Goal: Transaction & Acquisition: Purchase product/service

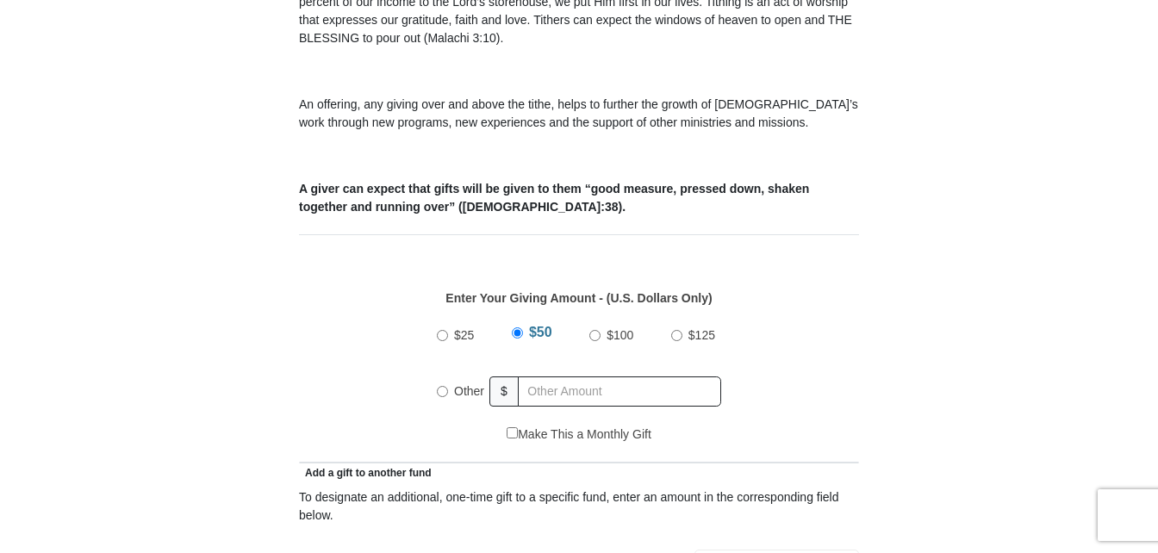
scroll to position [603, 0]
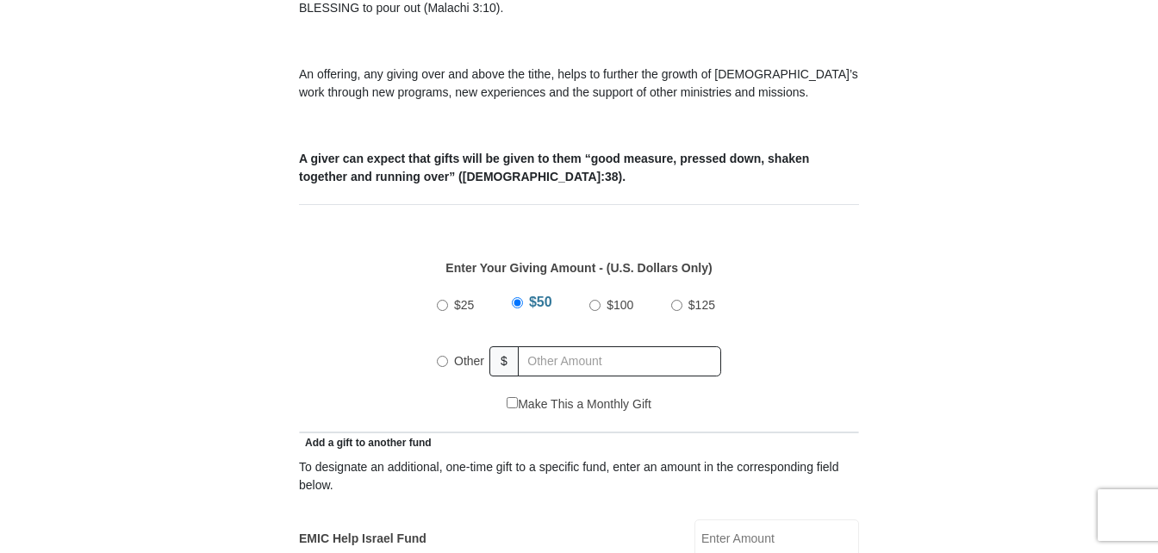
click at [446, 356] on input "Other" at bounding box center [442, 361] width 11 height 11
radio input "true"
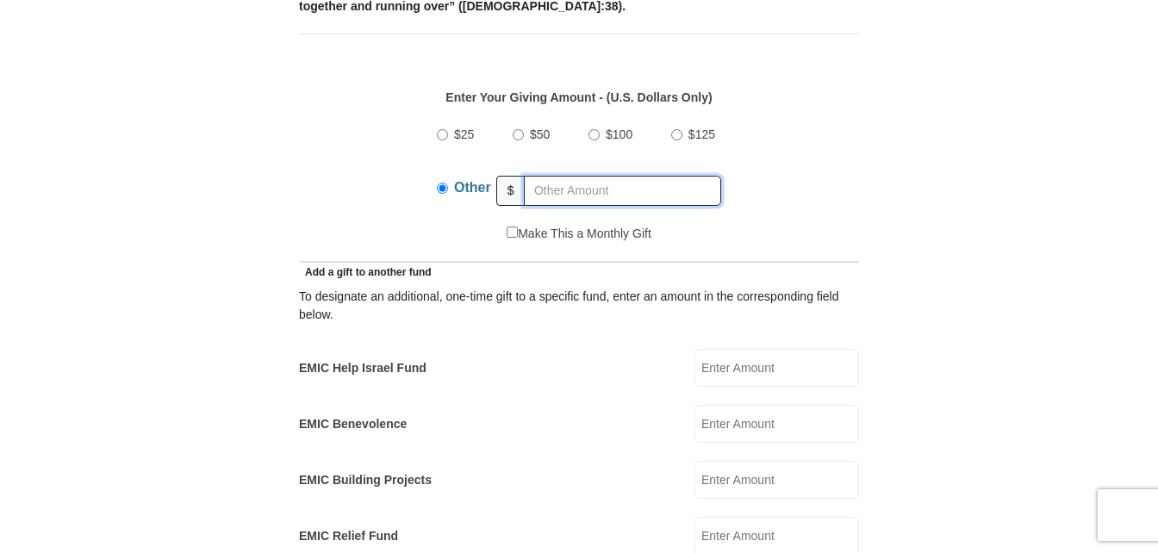
scroll to position [776, 0]
click at [737, 351] on input "EMIC Help Israel Fund" at bounding box center [777, 366] width 165 height 38
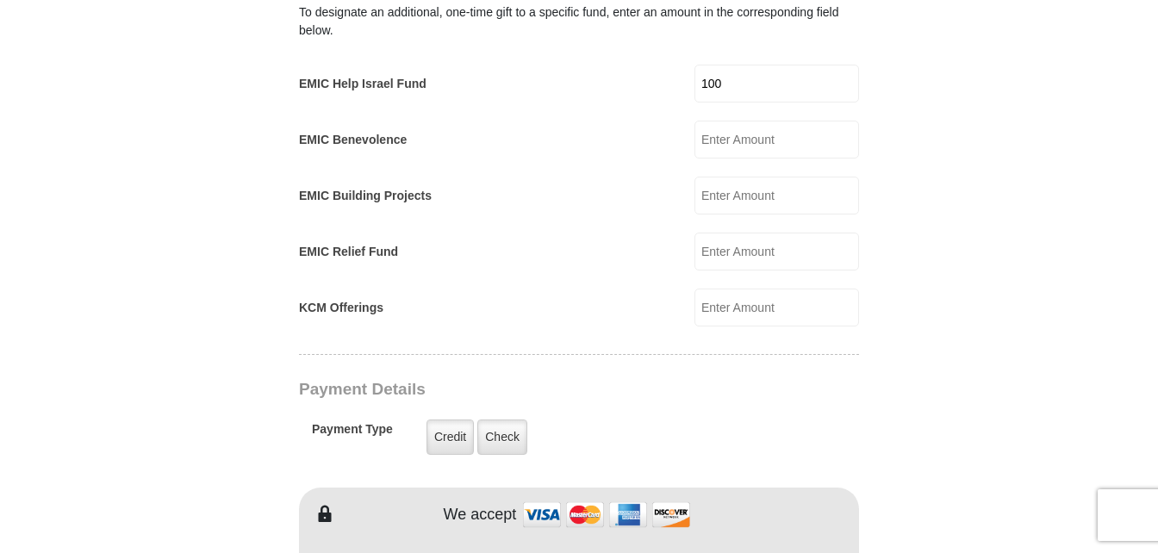
scroll to position [1121, 0]
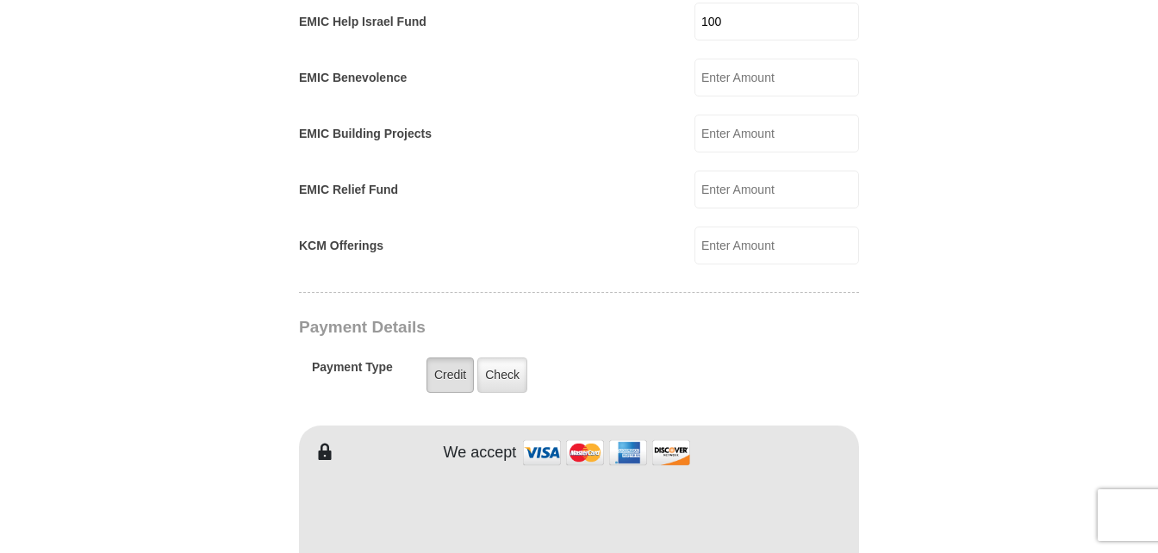
type input "100"
click at [449, 358] on label "Credit" at bounding box center [450, 375] width 47 height 35
click at [0, 0] on input "Credit" at bounding box center [0, 0] width 0 height 0
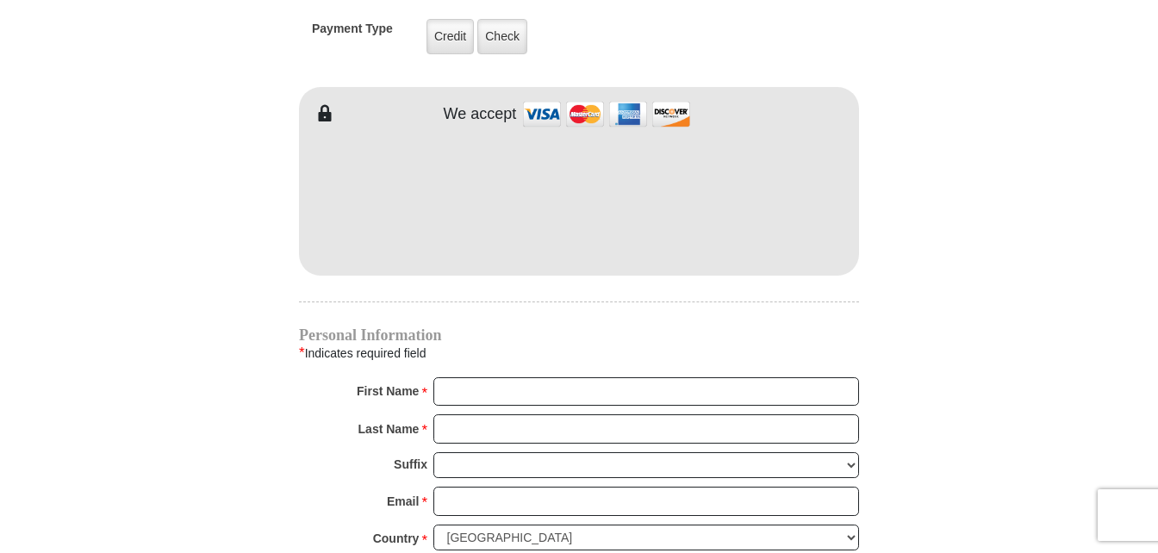
scroll to position [1551, 0]
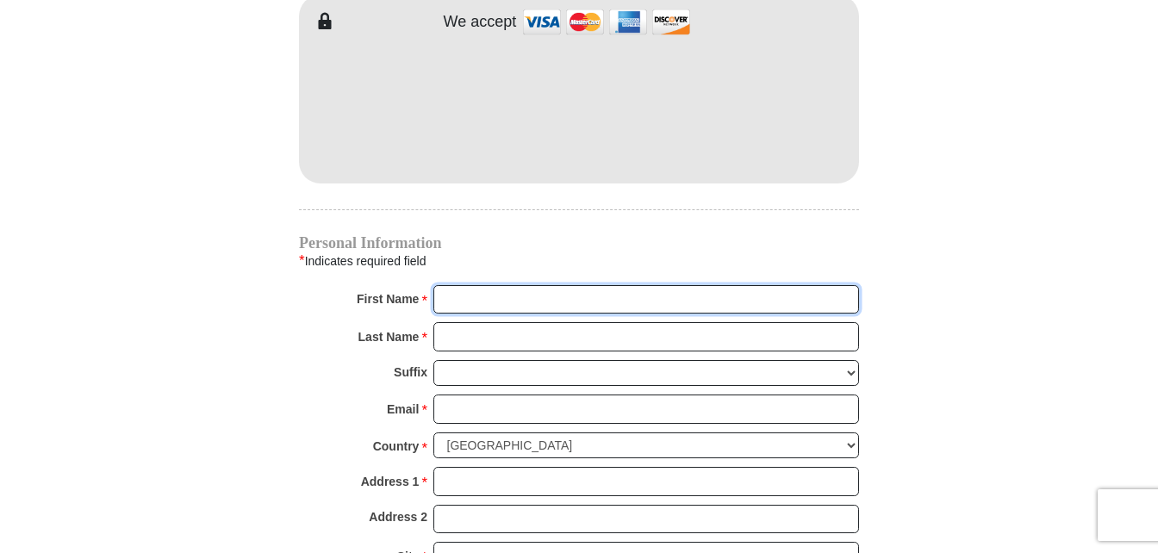
click at [478, 285] on input "First Name *" at bounding box center [647, 299] width 426 height 29
type input "[PERSON_NAME]"
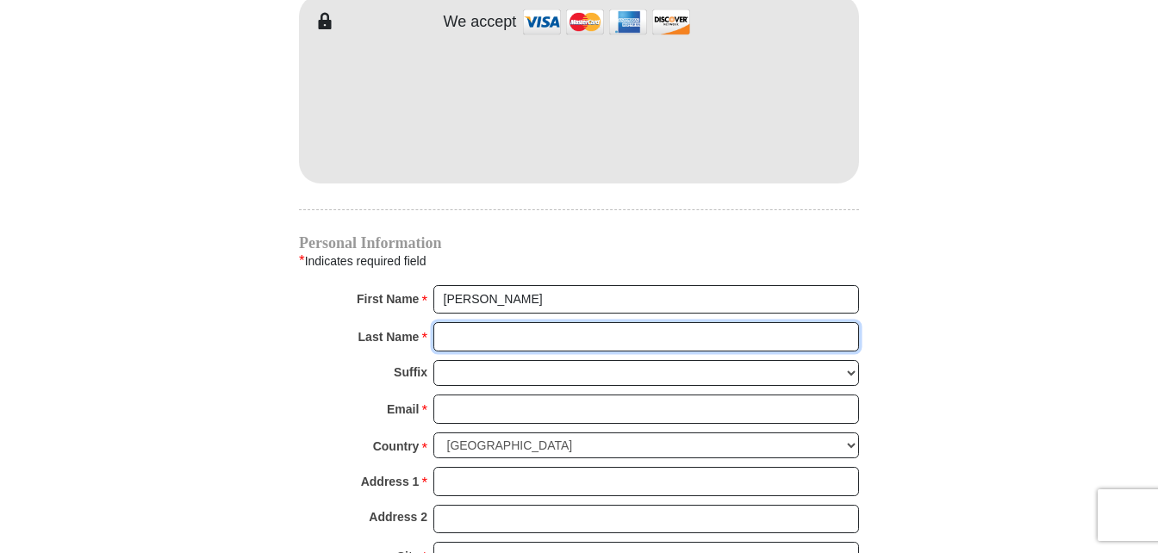
click at [461, 325] on input "Last Name *" at bounding box center [647, 336] width 426 height 29
type input "Brown"
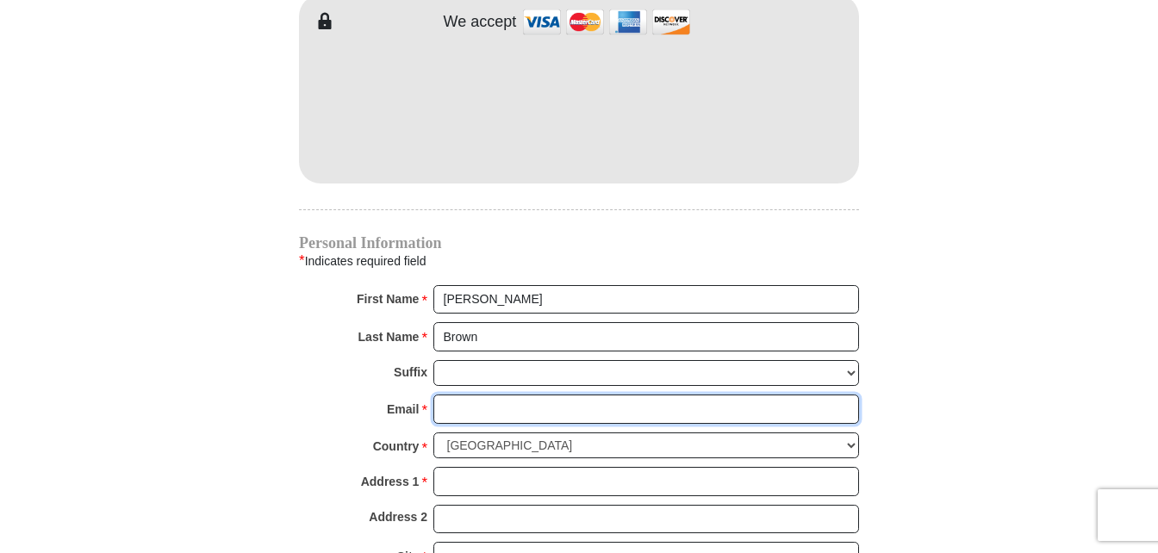
click at [471, 395] on input "Email *" at bounding box center [647, 409] width 426 height 29
type input "[EMAIL_ADDRESS][DOMAIN_NAME]"
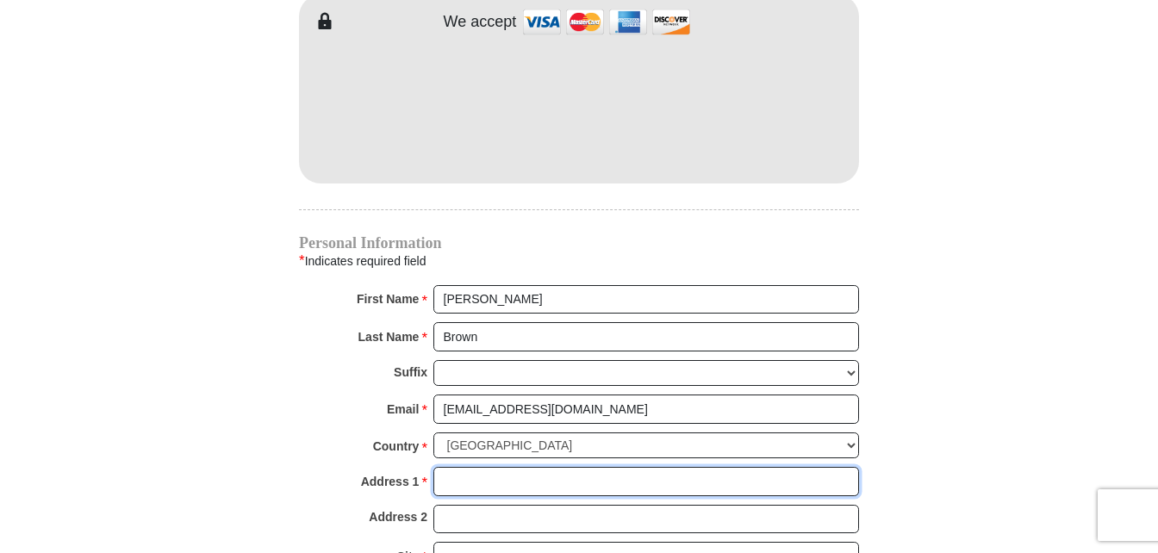
click at [465, 467] on input "Address 1 *" at bounding box center [647, 481] width 426 height 29
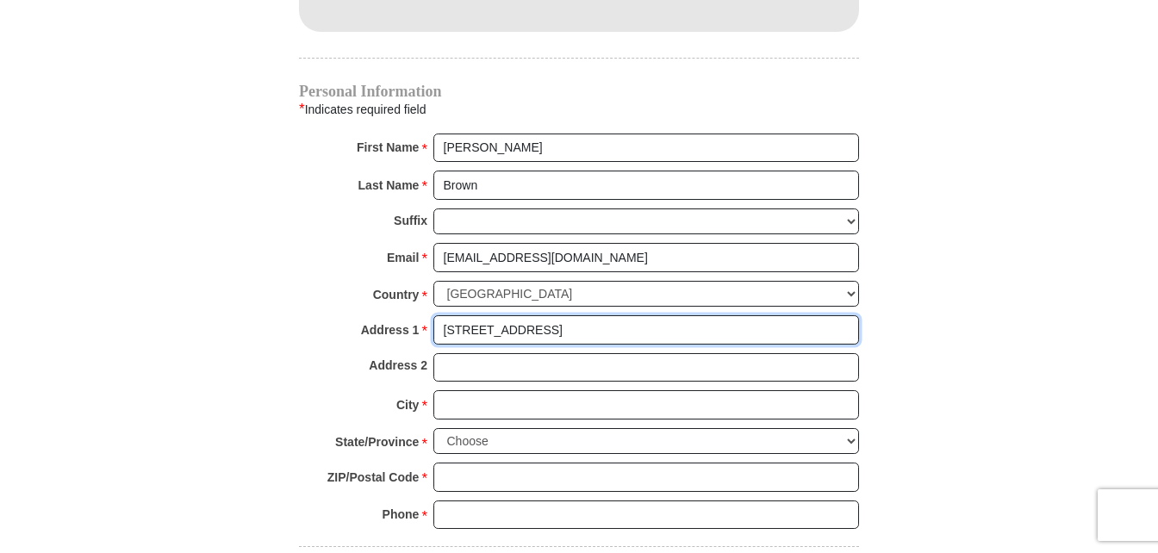
scroll to position [1724, 0]
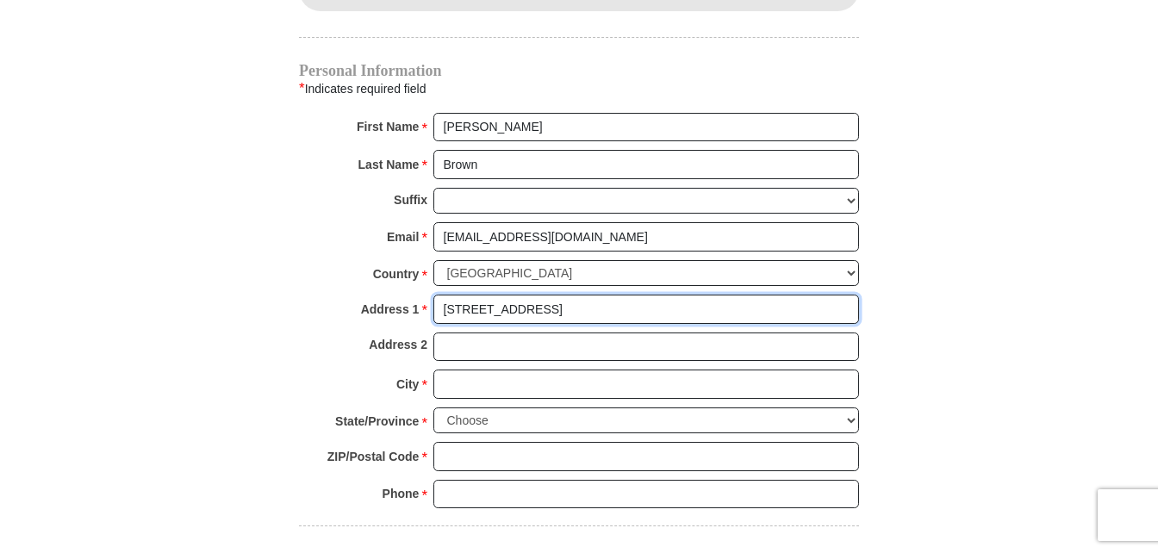
type input "[STREET_ADDRESS]"
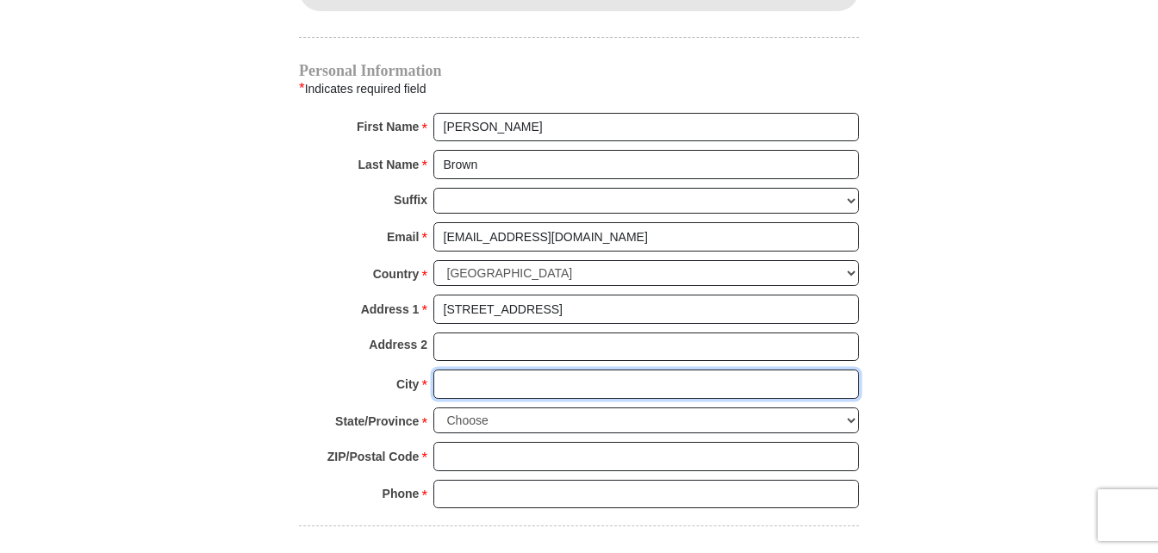
click at [459, 370] on input "City *" at bounding box center [647, 384] width 426 height 29
type input "Sequim"
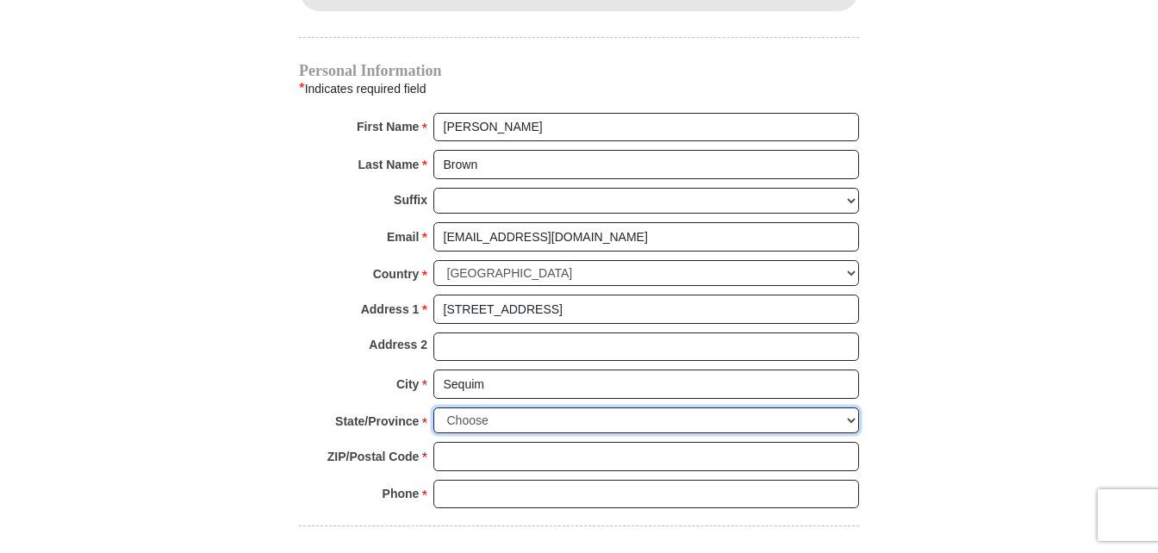
click at [857, 408] on select "Choose [US_STATE] [US_STATE] [US_STATE] [US_STATE] [US_STATE] Armed Forces Amer…" at bounding box center [647, 421] width 426 height 27
select select "WA"
click at [434, 408] on select "Choose [US_STATE] [US_STATE] [US_STATE] [US_STATE] [US_STATE] Armed Forces Amer…" at bounding box center [647, 421] width 426 height 27
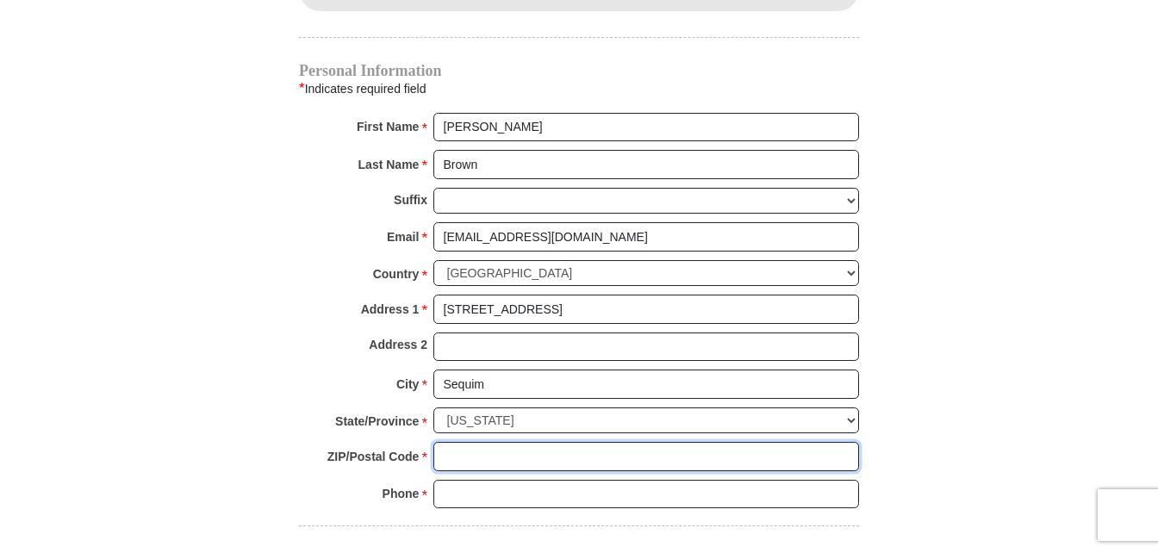
click at [466, 442] on input "ZIP/Postal Code *" at bounding box center [647, 456] width 426 height 29
type input "98382"
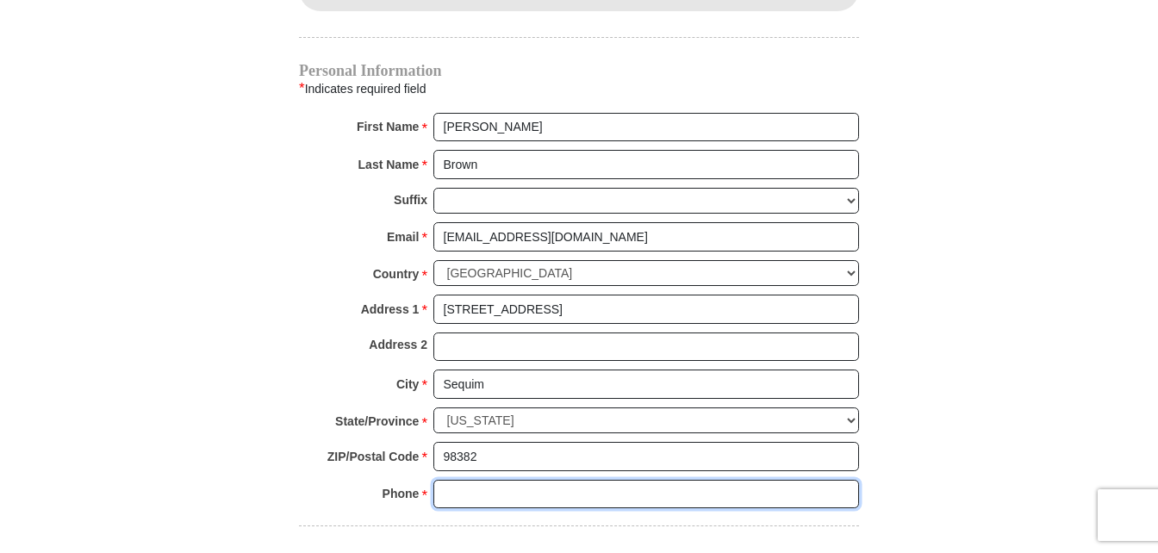
click at [462, 480] on input "Phone * *" at bounding box center [647, 494] width 426 height 29
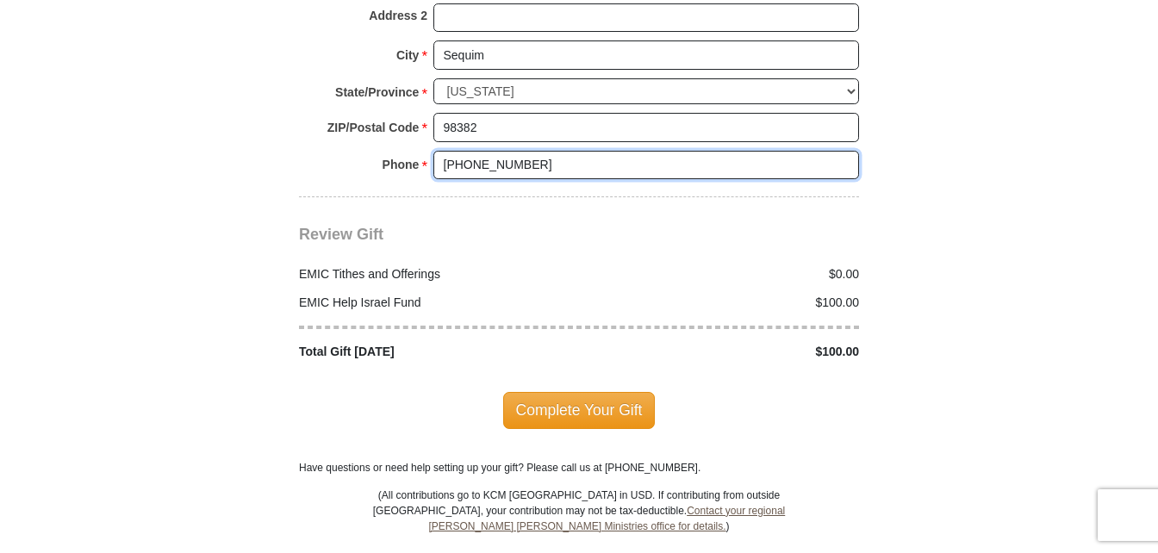
scroll to position [2069, 0]
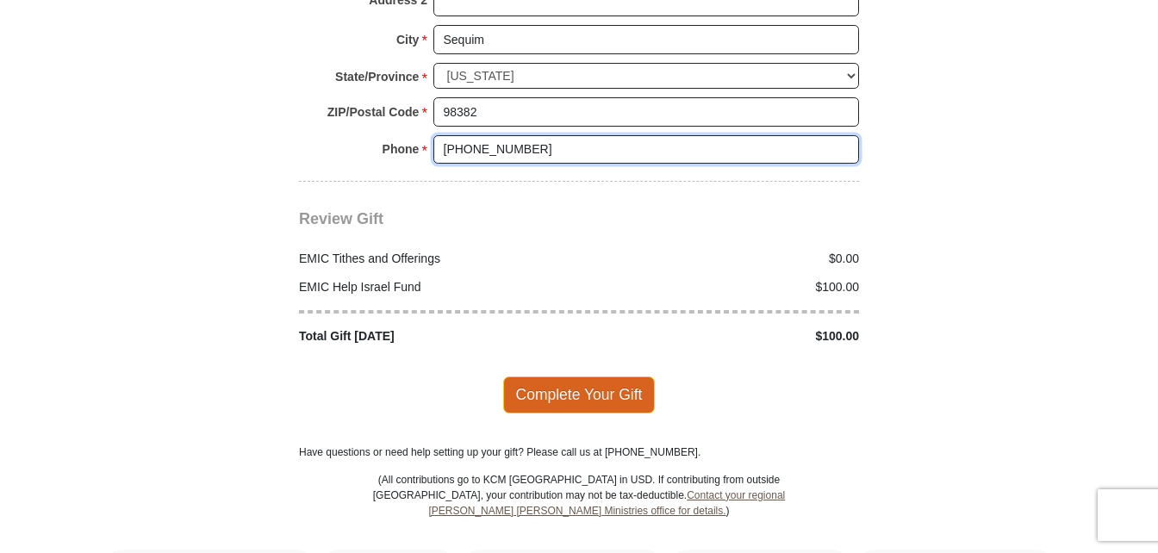
type input "[PHONE_NUMBER]"
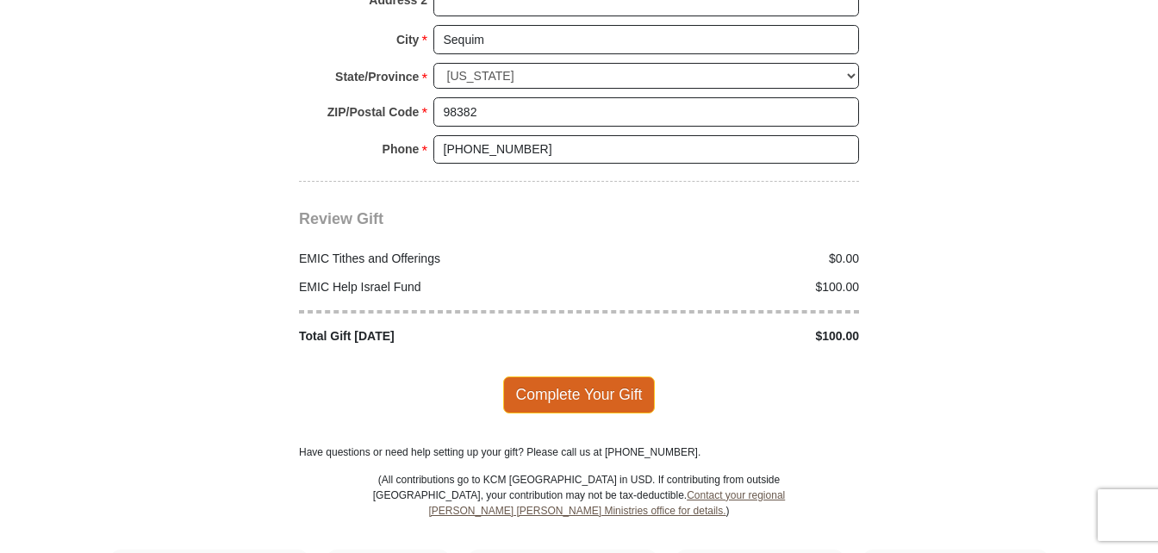
click at [585, 377] on span "Complete Your Gift" at bounding box center [579, 395] width 153 height 36
